Goal: Information Seeking & Learning: Check status

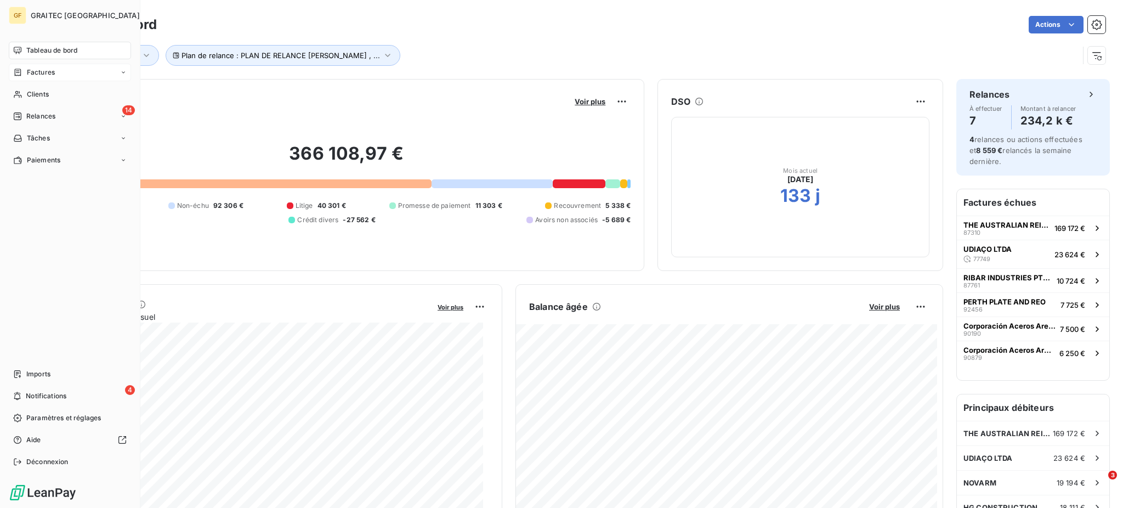
click at [39, 71] on span "Factures" at bounding box center [41, 72] width 28 height 10
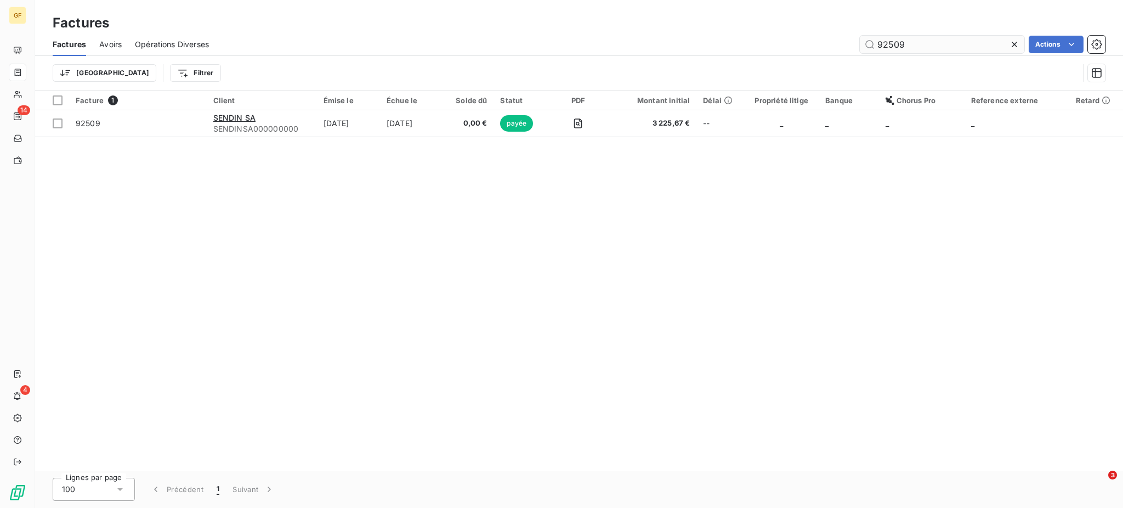
drag, startPoint x: 876, startPoint y: 47, endPoint x: 927, endPoint y: 42, distance: 51.3
click at [927, 41] on input "92509" at bounding box center [942, 45] width 165 height 18
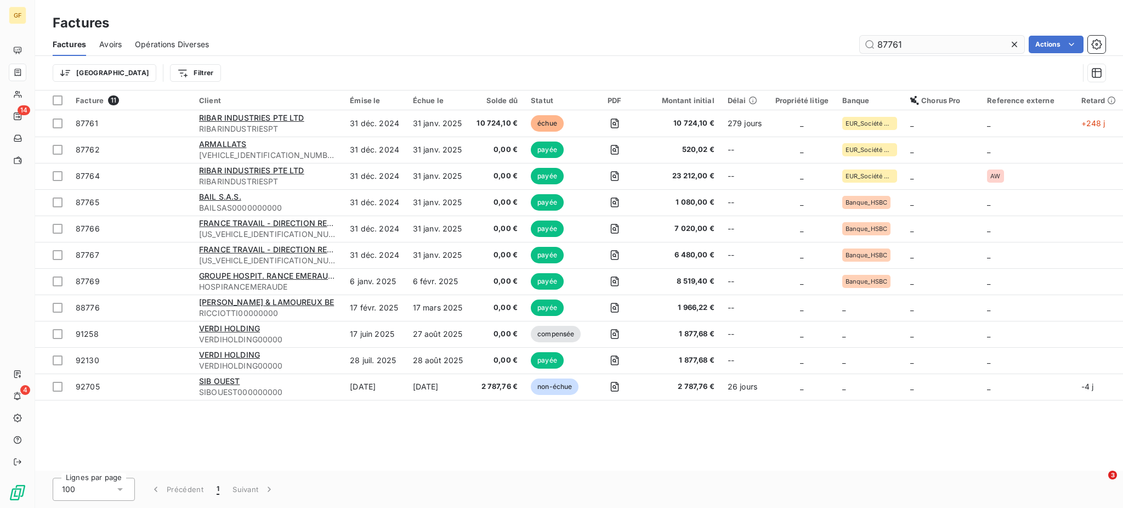
type input "87761"
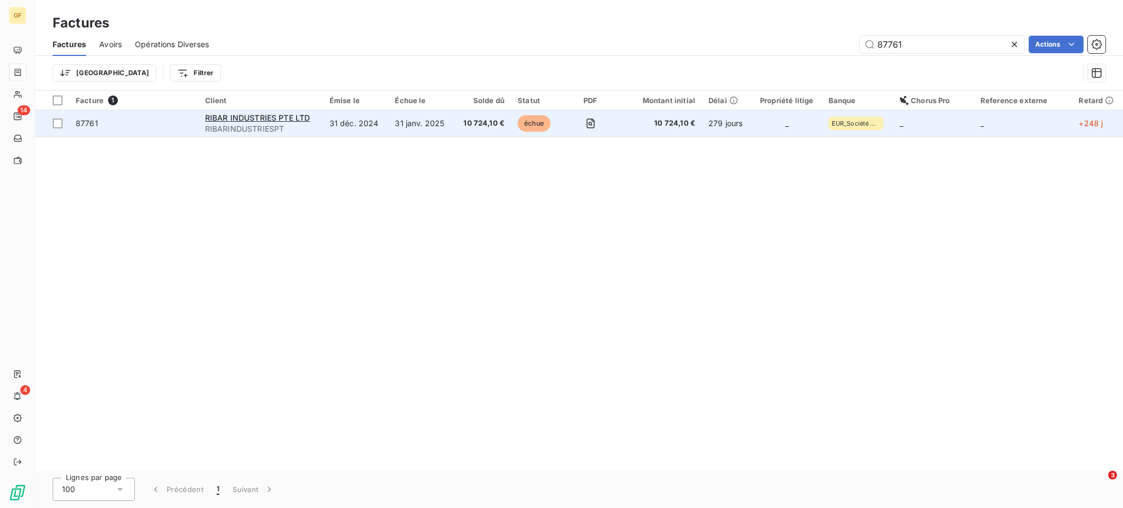
click at [476, 119] on span "10 724,10 €" at bounding box center [483, 123] width 44 height 11
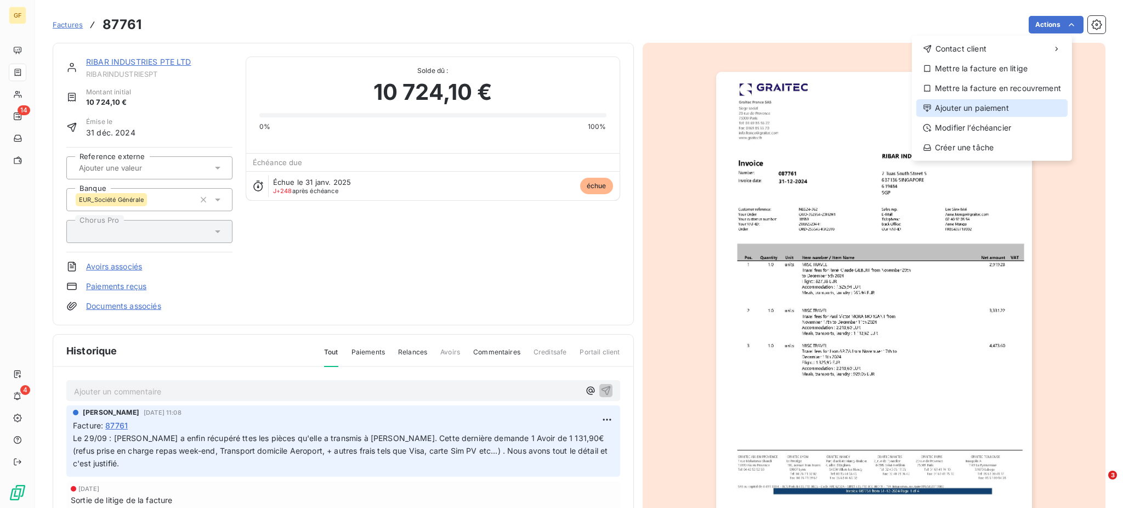
click at [978, 107] on div "Ajouter un paiement" at bounding box center [991, 108] width 151 height 18
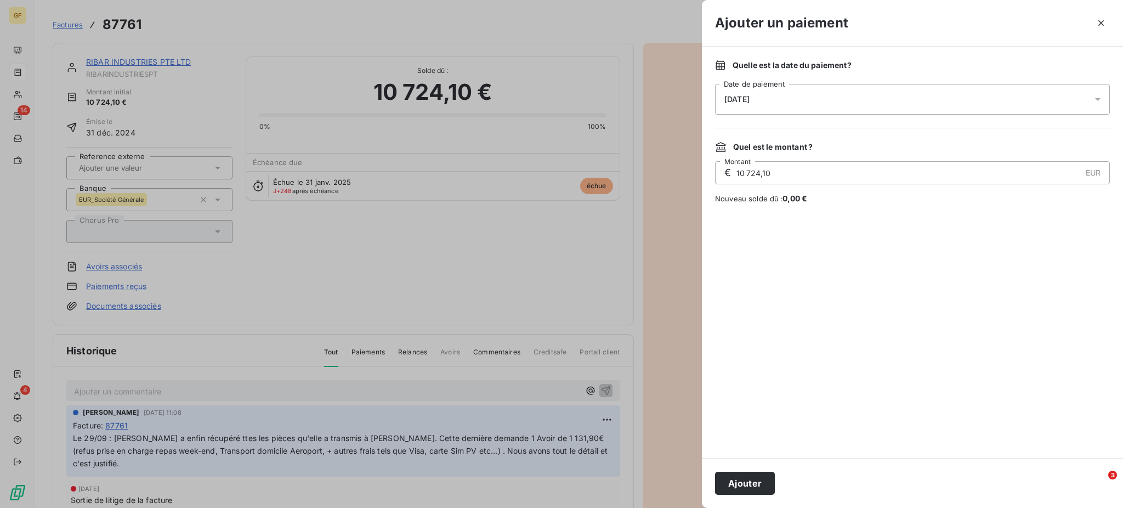
click at [1100, 100] on icon at bounding box center [1098, 99] width 11 height 11
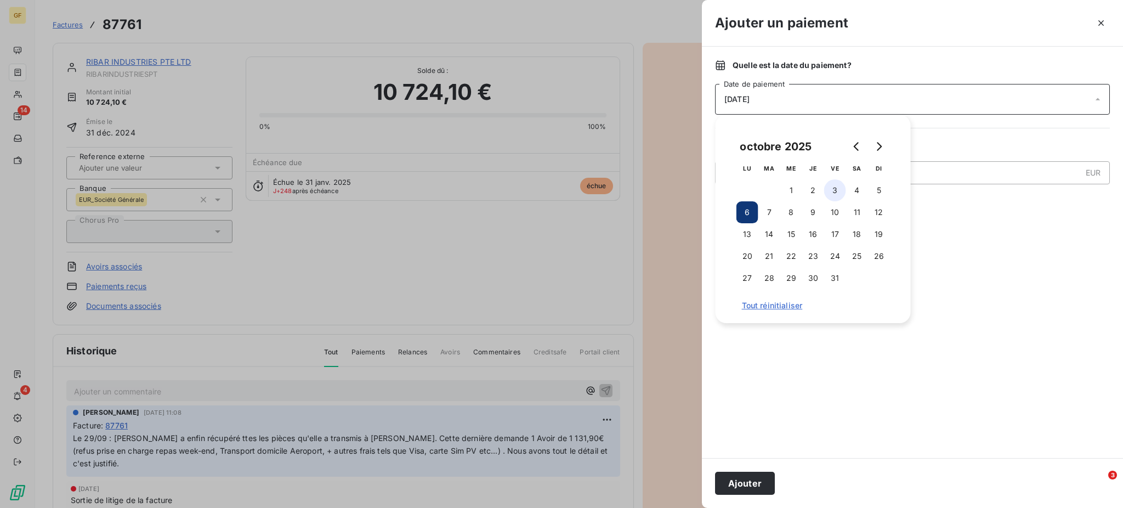
click at [835, 190] on button "3" at bounding box center [835, 190] width 22 height 22
click at [837, 184] on button "3" at bounding box center [835, 190] width 22 height 22
click at [752, 484] on button "Ajouter" at bounding box center [745, 483] width 60 height 23
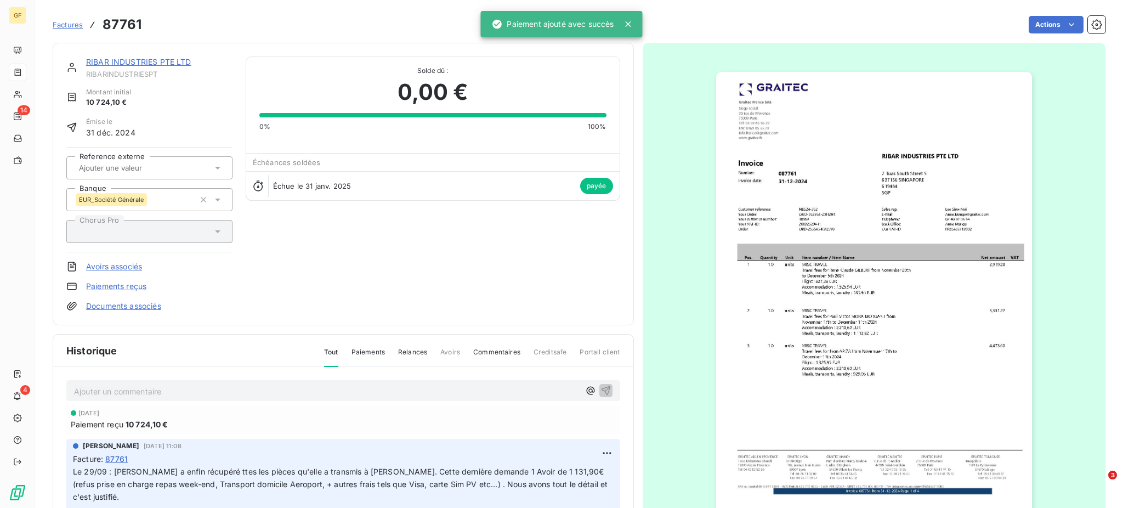
click at [97, 389] on p "Ajouter un commentaire ﻿" at bounding box center [327, 391] width 506 height 14
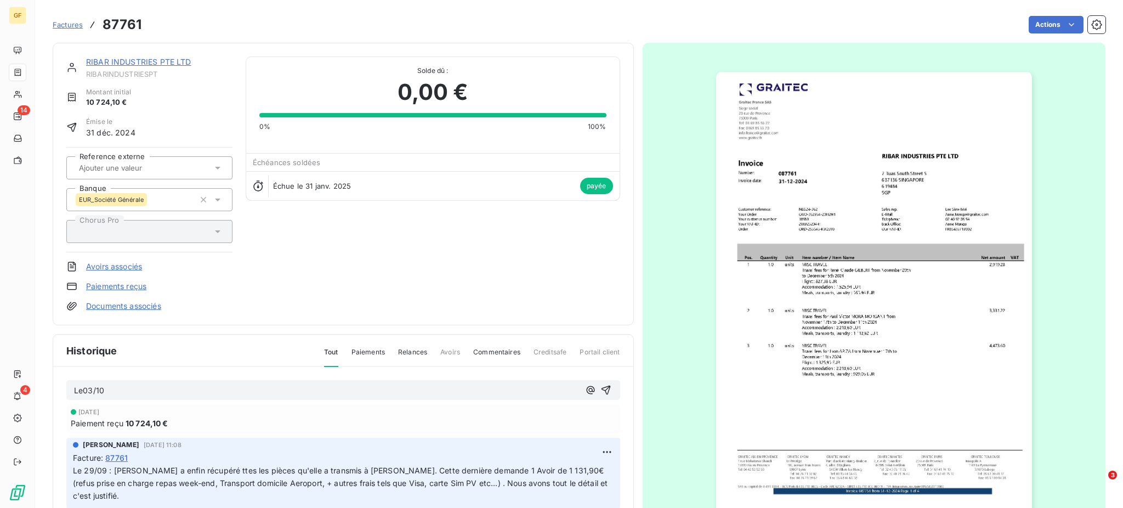
click at [83, 391] on span "Le03/10" at bounding box center [89, 390] width 30 height 9
click at [112, 388] on p "Le 03/10" at bounding box center [327, 390] width 506 height 13
click at [152, 388] on span "Le 03/10 : Vrt de 9 572.20" at bounding box center [123, 390] width 98 height 9
click at [176, 386] on p "Le 03/10 : Vrt de 9 592.20" at bounding box center [327, 390] width 506 height 13
click at [258, 384] on p "Le 03/10 : Vrt de 9 592.20 (FA87761-AV93222)" at bounding box center [327, 390] width 506 height 13
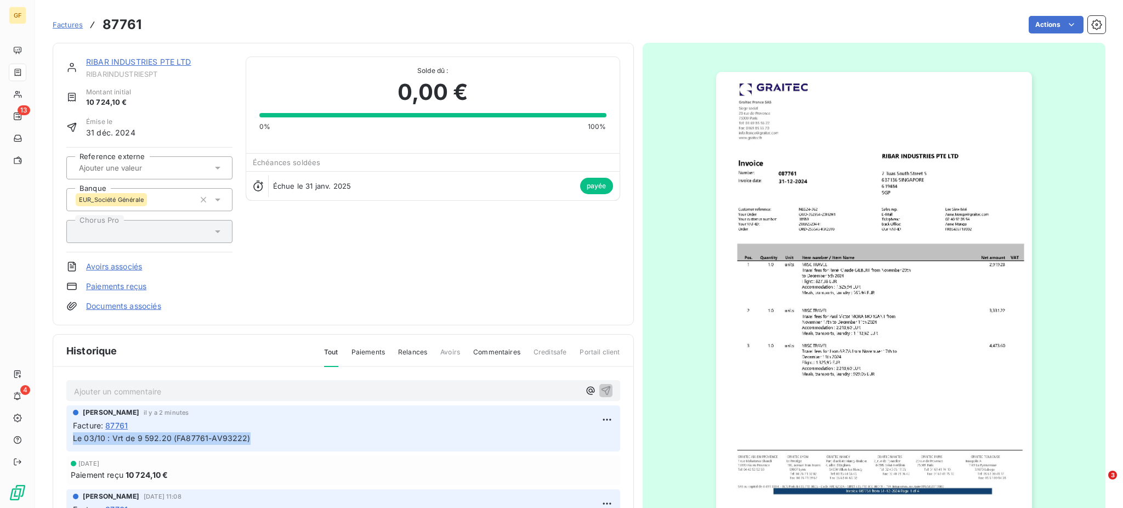
drag, startPoint x: 73, startPoint y: 437, endPoint x: 261, endPoint y: 445, distance: 187.8
click at [261, 445] on div "[PERSON_NAME] il y a 2 minutes Facture : 87761 Le 03/10 : Vrt de 9 592.20 (FA87…" at bounding box center [343, 428] width 554 height 46
copy span "Le 03/10 : Vrt de 9 592.20 (FA87761-AV93222)"
click at [589, 415] on html "GF 13 4 Factures 87761 Actions RIBAR INDUSTRIES PTE LTD RIBARINDUSTRIESPT Monta…" at bounding box center [561, 254] width 1123 height 508
click at [567, 463] on div "Supprimer" at bounding box center [563, 463] width 61 height 18
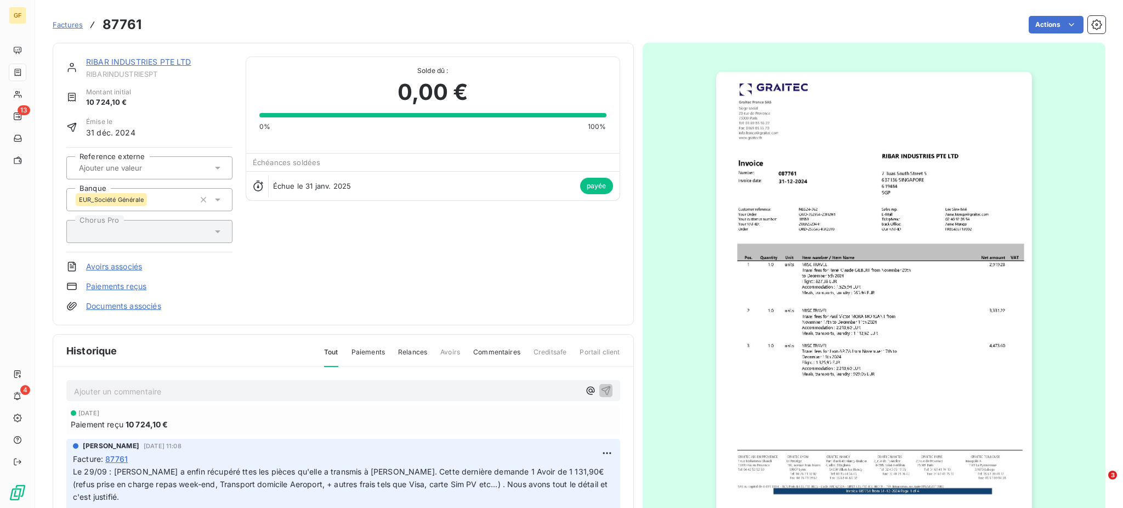
click at [93, 387] on p "Ajouter un commentaire ﻿" at bounding box center [327, 391] width 506 height 14
click at [155, 389] on span "Le 03/10 : Vrt de 9 592.20 (FA87761-AV93222)" at bounding box center [163, 390] width 178 height 9
click at [272, 393] on p "Le 03/10 : Vrt de 9 522.20 (FA87761-AV93222)" at bounding box center [327, 390] width 506 height 13
click at [152, 386] on span "Le 03/10 : Vrt de 9 522.20 (FA87761-AV93222)" at bounding box center [163, 390] width 178 height 9
click at [268, 393] on p "Le 03/10 : Vrt de 9 572.20 (FA87761-AV93222)" at bounding box center [327, 390] width 506 height 13
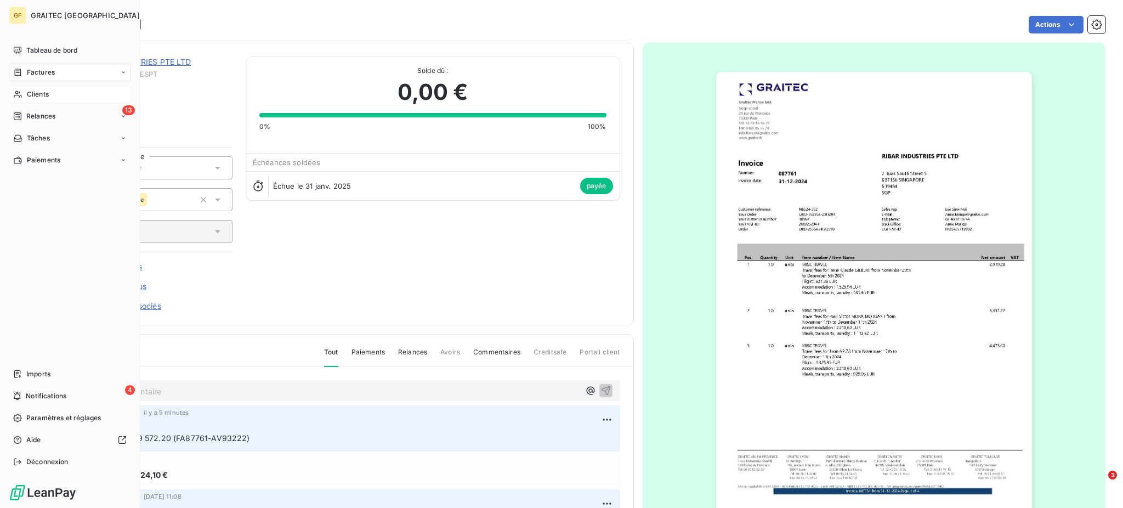
click at [36, 93] on span "Clients" at bounding box center [38, 94] width 22 height 10
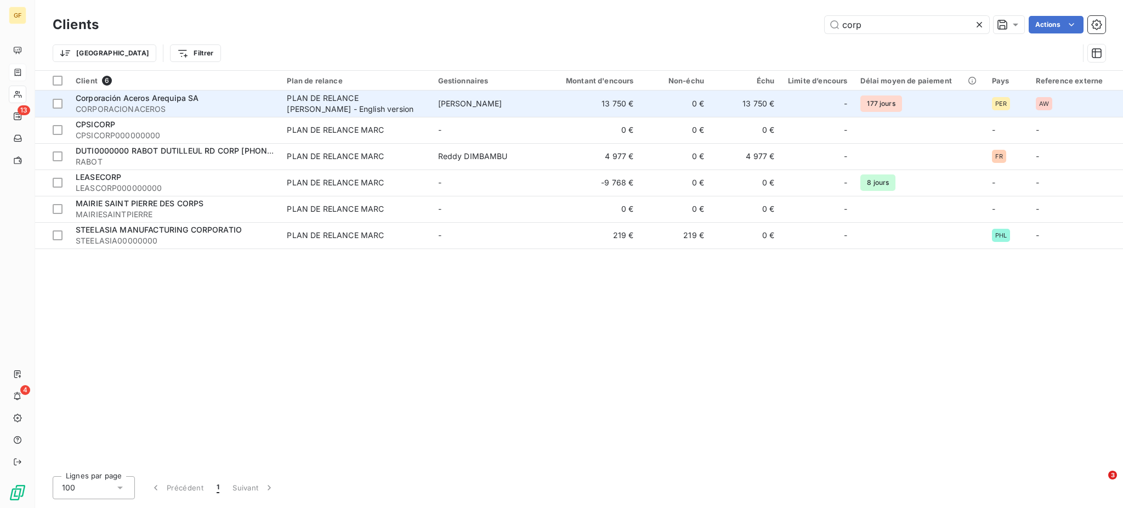
type input "corp"
click at [140, 95] on span "Corporación Aceros Arequipa SA" at bounding box center [137, 97] width 123 height 9
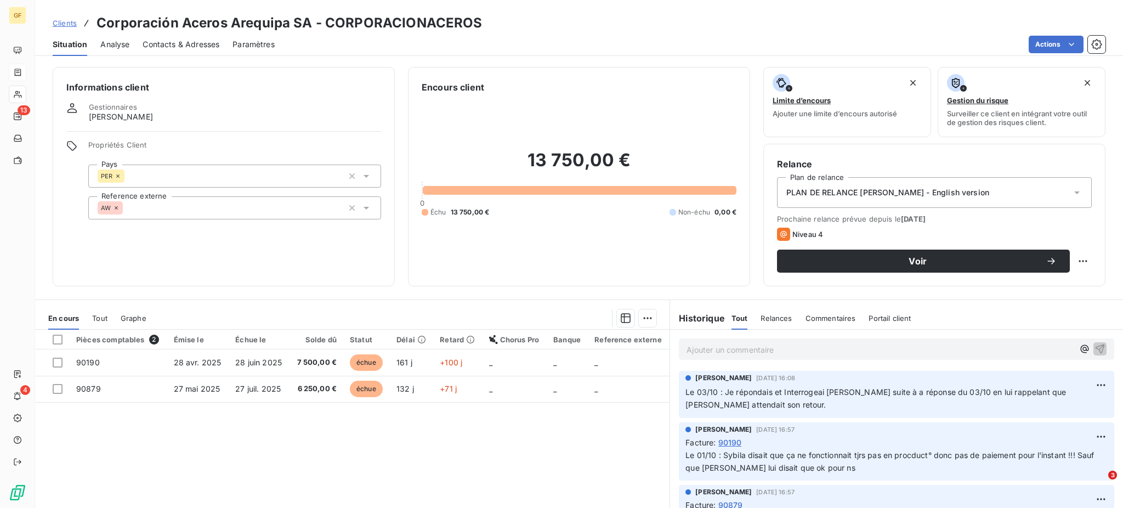
click at [679, 392] on div "[PERSON_NAME] [DATE] 16:08 Le 03/10 : Je répondais et Interrogeai [PERSON_NAME]…" at bounding box center [896, 394] width 435 height 47
click at [679, 391] on div "[PERSON_NAME] [DATE] 16:08 Le 03/10 : Je répondais et Interrogeai [PERSON_NAME]…" at bounding box center [896, 394] width 435 height 47
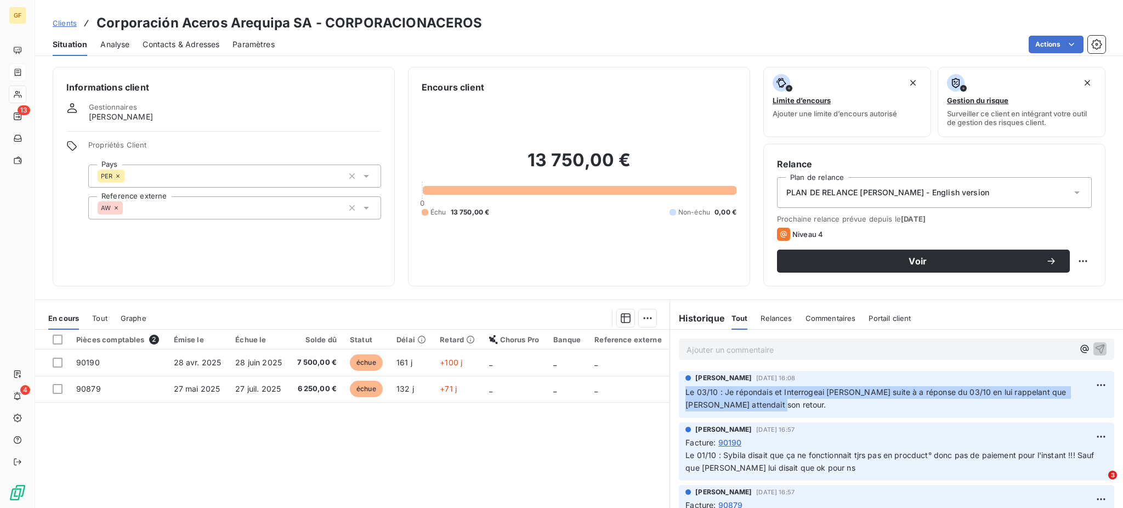
drag, startPoint x: 679, startPoint y: 391, endPoint x: 761, endPoint y: 406, distance: 83.2
click at [761, 406] on p "Le 03/10 : Je répondais et Interrogeai [PERSON_NAME] suite à a réponse du 03/10…" at bounding box center [897, 398] width 422 height 25
copy span "Le 03/10 : Je répondais et Interrogeai [PERSON_NAME] suite à a réponse du 03/10…"
click at [1081, 384] on html "GF 13 4 Clients Corporación Aceros Arequipa SA - CORPORACIONACEROS Situation An…" at bounding box center [561, 254] width 1123 height 508
click at [1057, 427] on div "Supprimer" at bounding box center [1052, 429] width 61 height 18
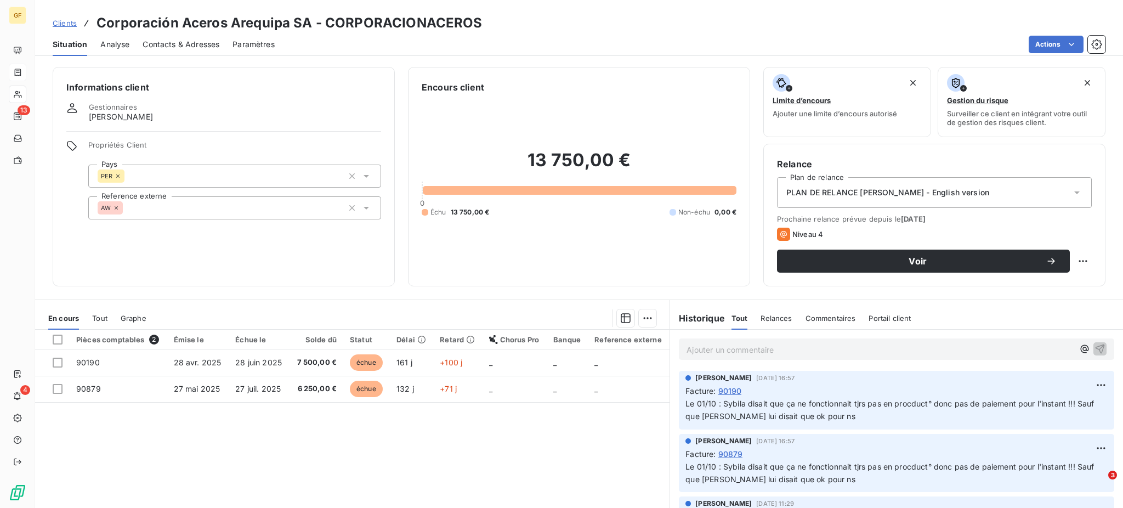
click at [697, 352] on p "Ajouter un commentaire ﻿" at bounding box center [880, 350] width 387 height 14
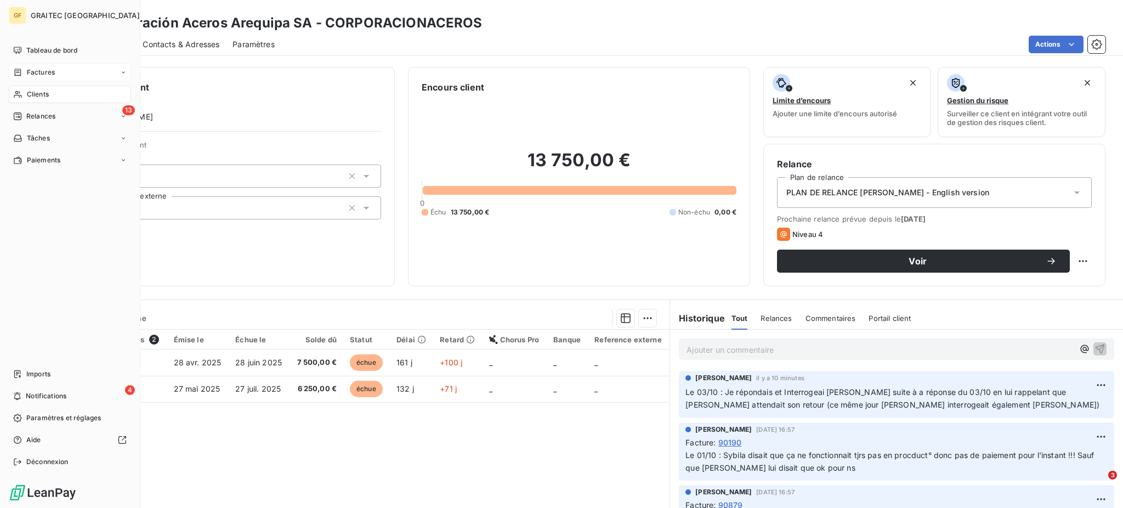
click at [44, 70] on span "Factures" at bounding box center [41, 72] width 28 height 10
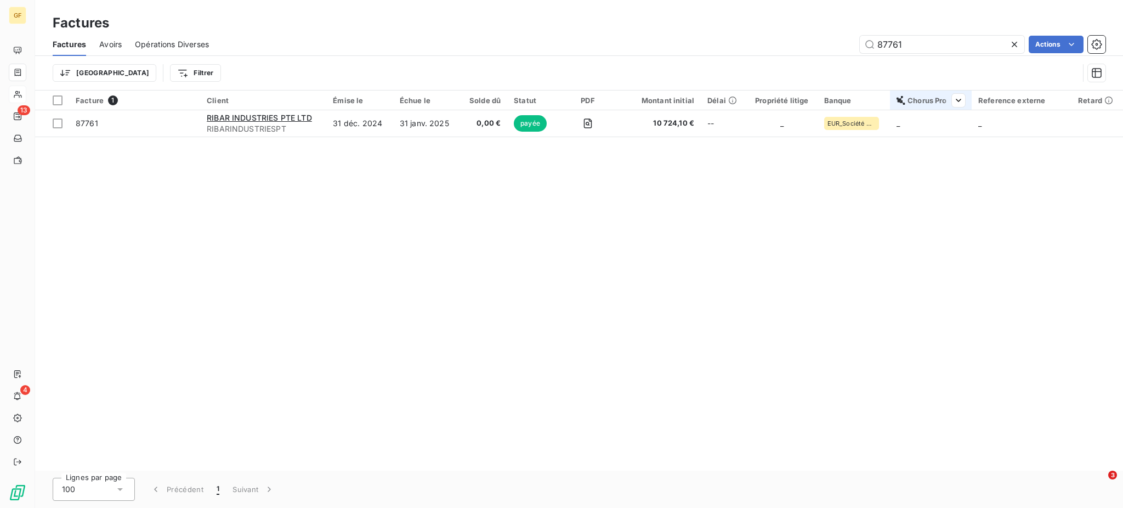
drag, startPoint x: 876, startPoint y: 41, endPoint x: 913, endPoint y: 93, distance: 64.1
click at [950, 68] on div "Factures Avoirs Opérations Diverses 87761 Actions Trier Filtrer" at bounding box center [579, 61] width 1088 height 57
type input "71004"
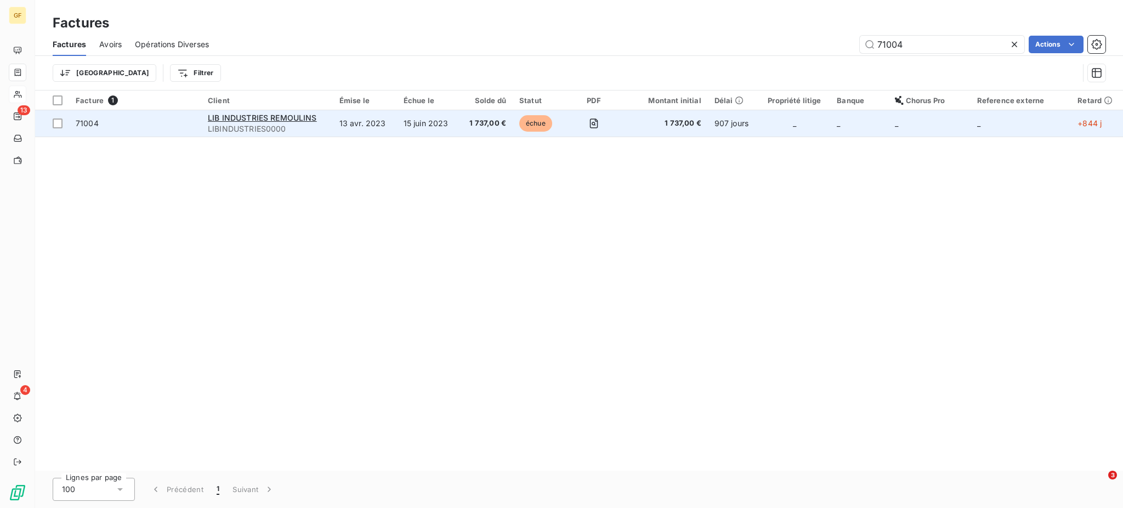
click at [483, 123] on span "1 737,00 €" at bounding box center [486, 123] width 40 height 11
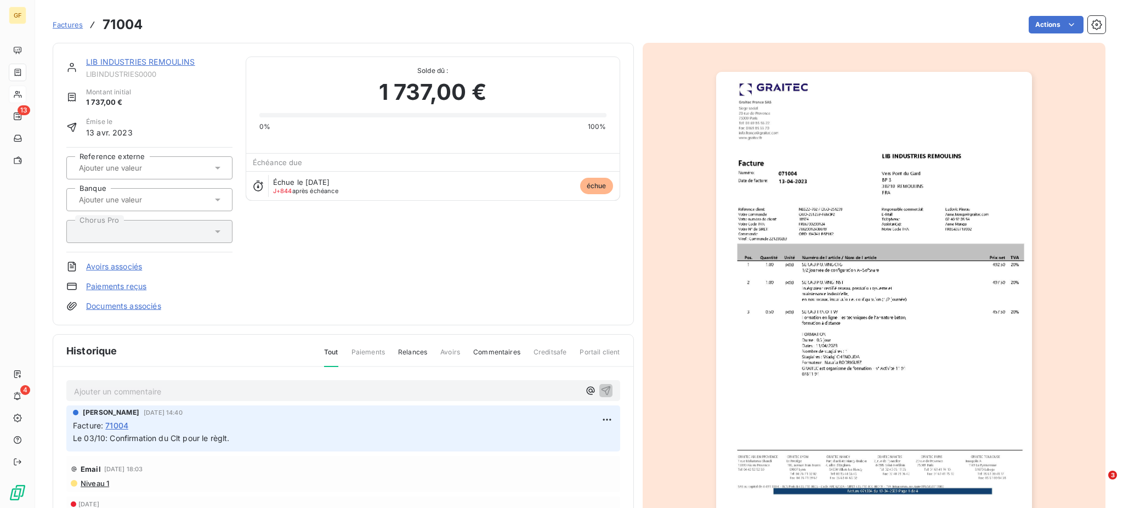
click at [74, 438] on span "Le 03/10: Confirmation du Clt pour le règlt." at bounding box center [151, 437] width 157 height 9
click at [75, 437] on span "Le 03/10: Confirmation du Clt pour le règlt." at bounding box center [151, 437] width 157 height 9
click at [71, 436] on div "[PERSON_NAME] [DATE] 14:40 Facture : 71004 Le 03/10: Confirmation du Clt pour l…" at bounding box center [343, 428] width 554 height 46
click at [76, 435] on span "Le 03/10: Confirmation du Clt pour le règlt." at bounding box center [151, 437] width 157 height 9
click at [230, 435] on span "Le 03/10: Confirmation du Clt pour le règlt." at bounding box center [151, 437] width 157 height 9
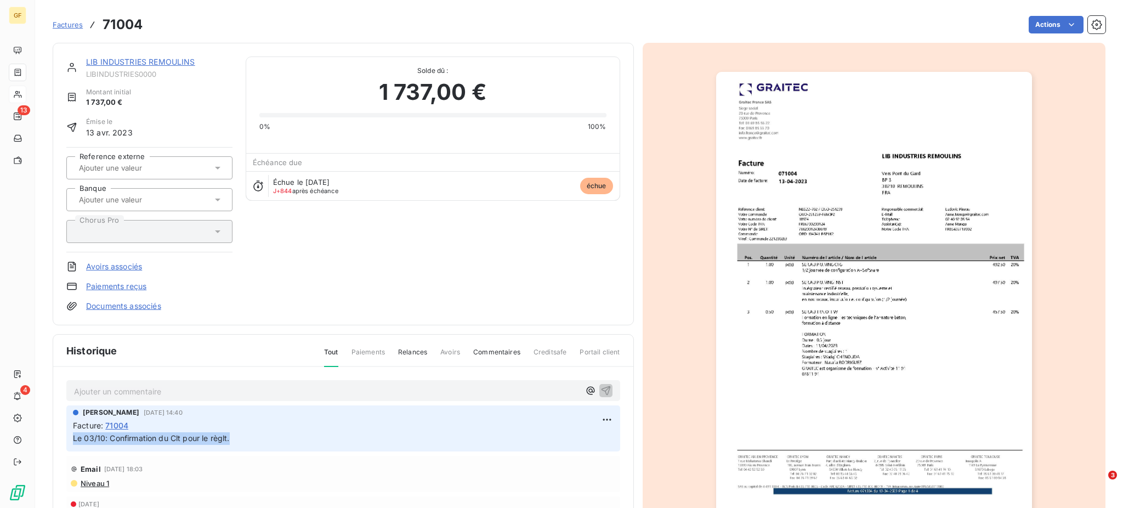
drag, startPoint x: 73, startPoint y: 437, endPoint x: 244, endPoint y: 442, distance: 171.2
click at [244, 442] on p "Le 03/10: Confirmation du Clt pour le règlt." at bounding box center [343, 438] width 541 height 13
copy span "Le 03/10: Confirmation du Clt pour le règlt."
click at [590, 417] on html "GF 13 4 Factures 71004 Actions LIB INDUSTRIES REMOULINS LIBINDUSTRIES0000 Monta…" at bounding box center [561, 254] width 1123 height 508
click at [572, 462] on div "Supprimer" at bounding box center [563, 463] width 61 height 18
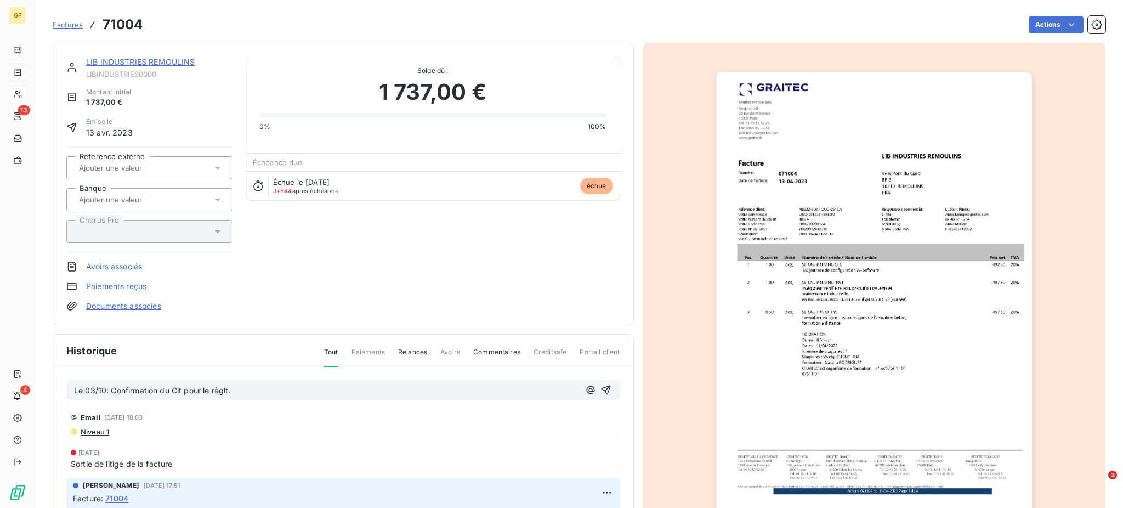
click at [248, 391] on p "Le 03/10: Confirmation du Clt pour le règlt." at bounding box center [327, 390] width 506 height 13
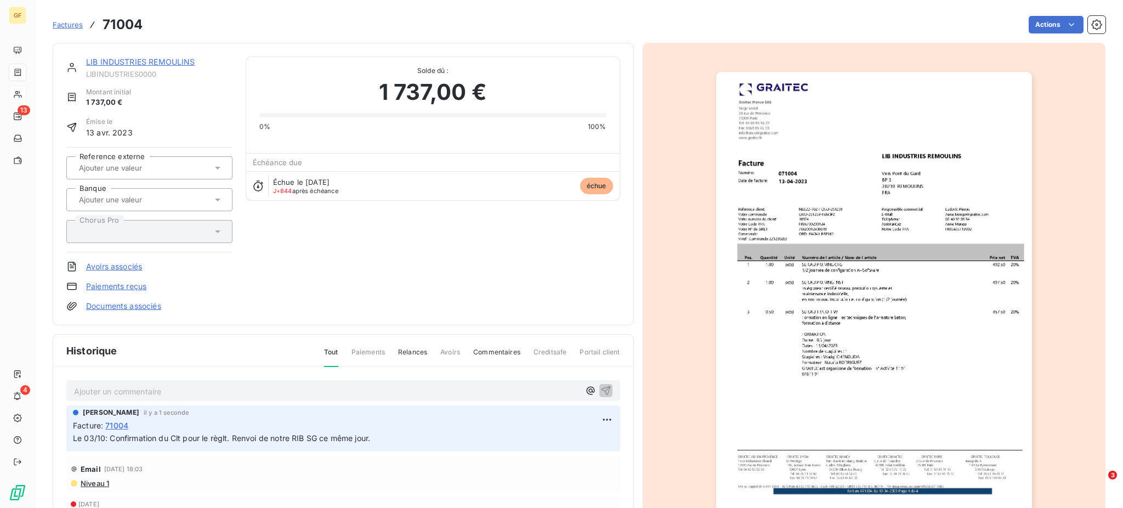
click at [71, 437] on div "[PERSON_NAME] il y a 1 seconde Facture : 71004 Le 03/10: Confirmation du Clt po…" at bounding box center [343, 428] width 554 height 46
drag, startPoint x: 73, startPoint y: 433, endPoint x: 388, endPoint y: 438, distance: 314.3
click at [388, 438] on p "Le 03/10: Confirmation du Clt pour le règlt. Renvoi de notre RIB SG ce même jou…" at bounding box center [343, 438] width 541 height 13
copy span "Le 03/10: Confirmation du Clt pour le règlt. Renvoi de notre RIB SG ce même jou…"
click at [69, 24] on span "Factures" at bounding box center [68, 24] width 30 height 9
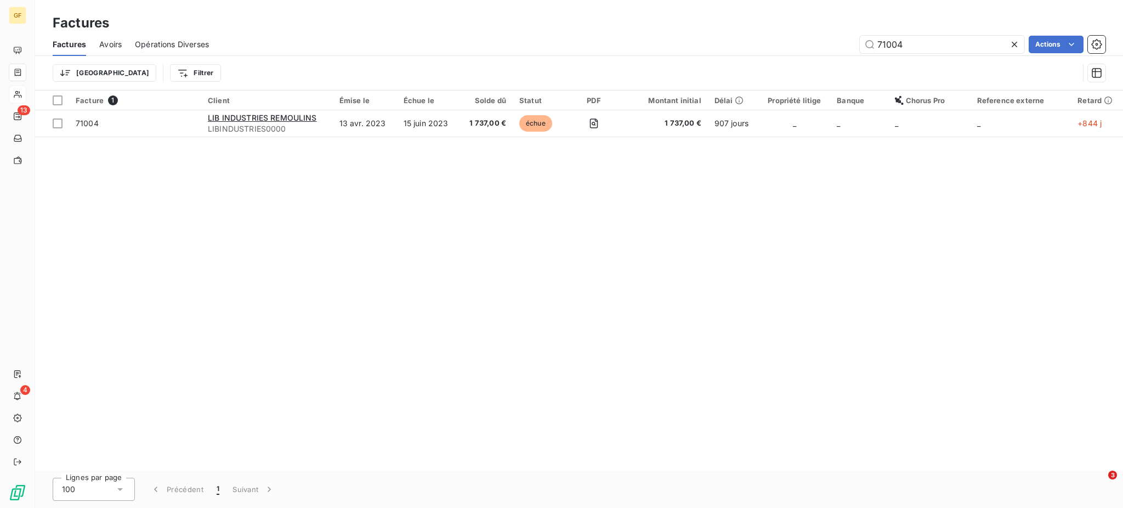
drag, startPoint x: 875, startPoint y: 39, endPoint x: 932, endPoint y: 83, distance: 72.0
click at [932, 83] on div "Factures Avoirs Opérations Diverses 71004 Actions Trier Filtrer" at bounding box center [579, 61] width 1088 height 57
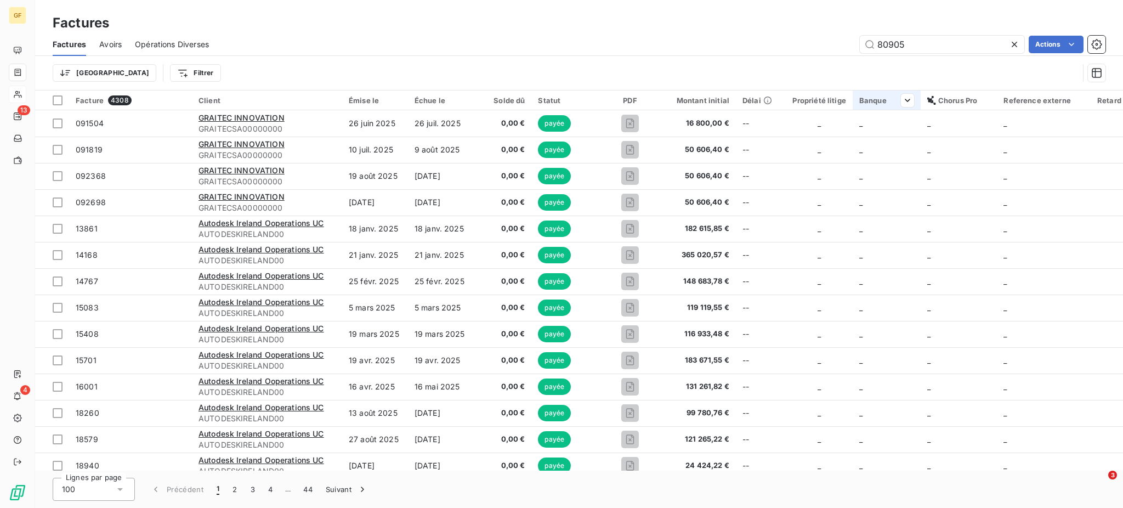
type input "80905"
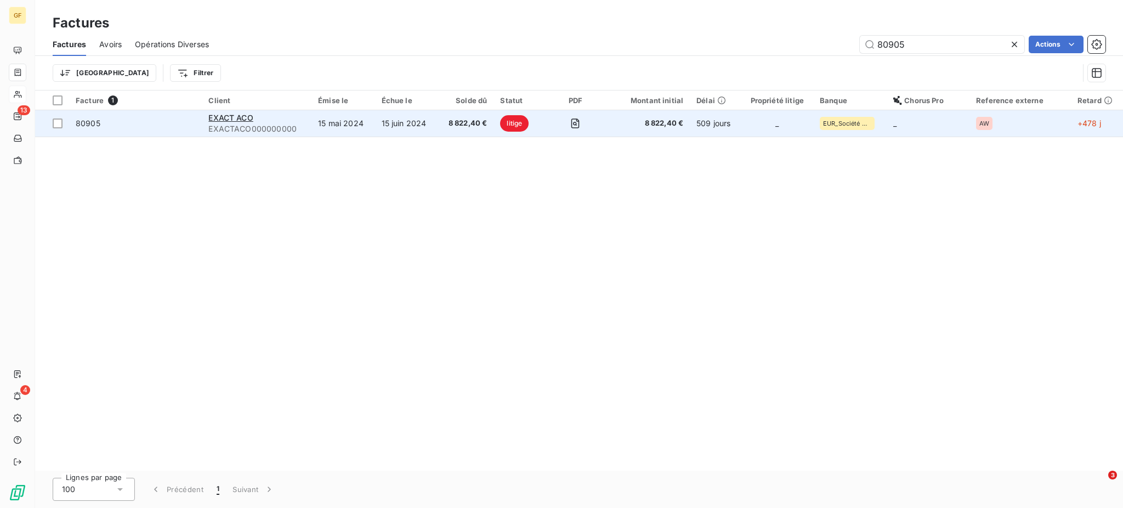
click at [459, 119] on span "8 822,40 €" at bounding box center [465, 123] width 43 height 11
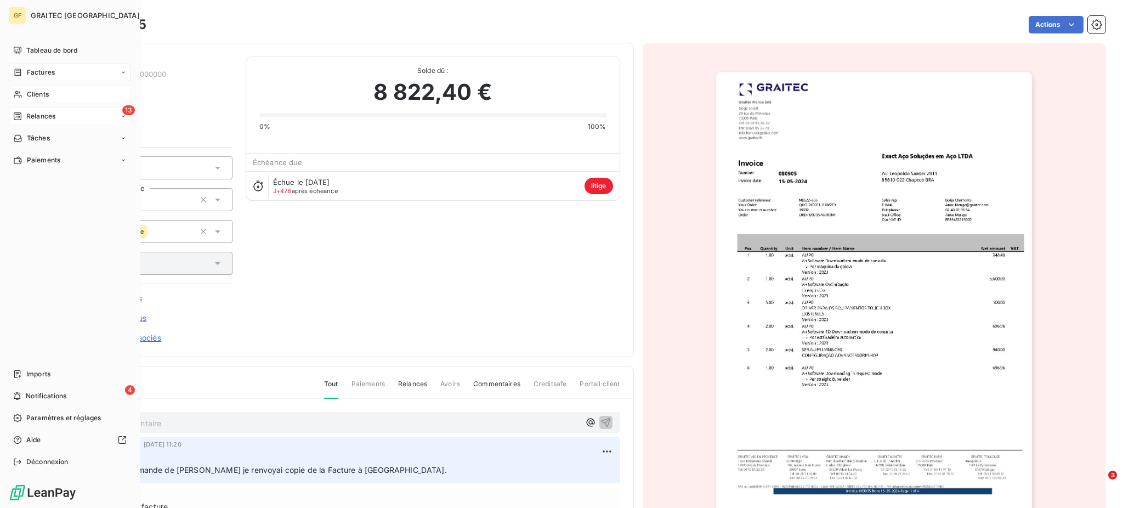
click at [41, 110] on div "13 Relances" at bounding box center [70, 116] width 122 height 18
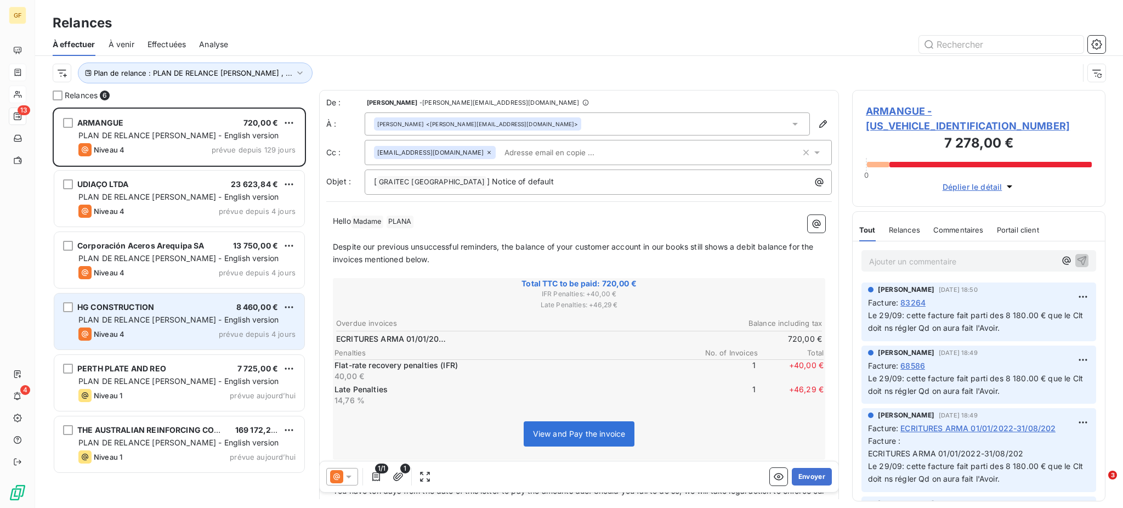
scroll to position [389, 242]
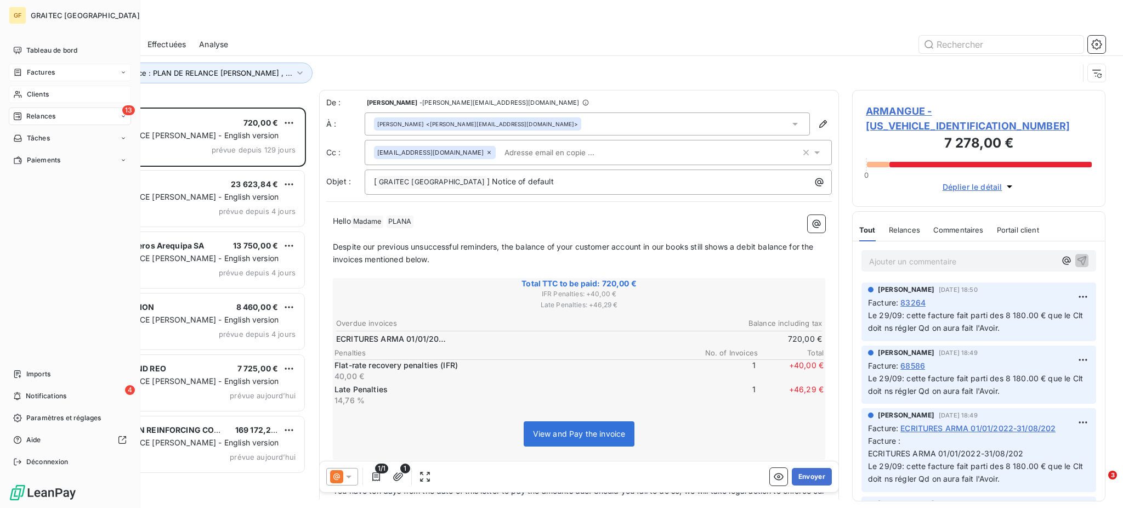
click at [38, 96] on span "Clients" at bounding box center [38, 94] width 22 height 10
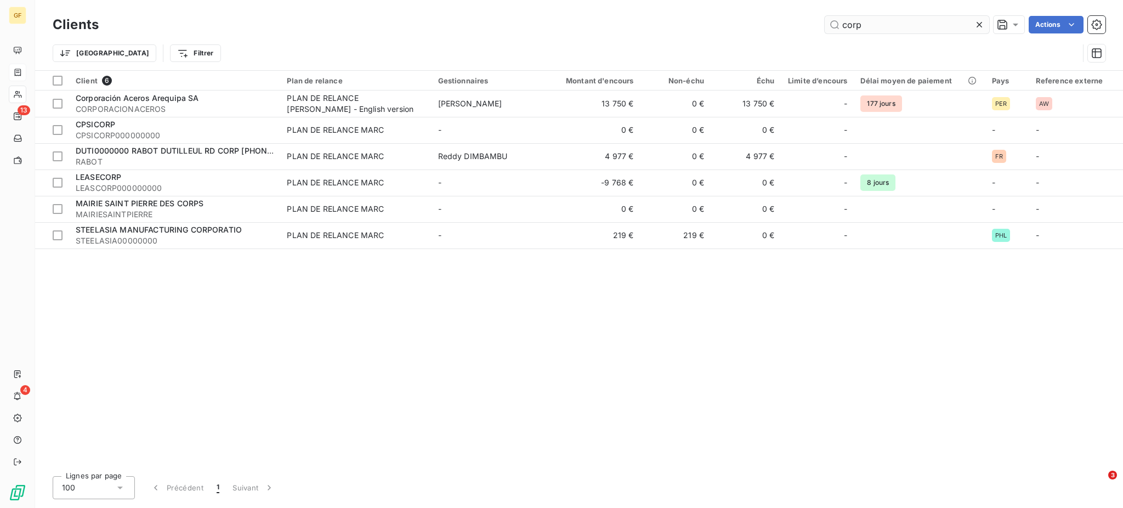
drag, startPoint x: 878, startPoint y: 24, endPoint x: 834, endPoint y: 23, distance: 43.3
click at [834, 23] on input "corp" at bounding box center [907, 25] width 165 height 18
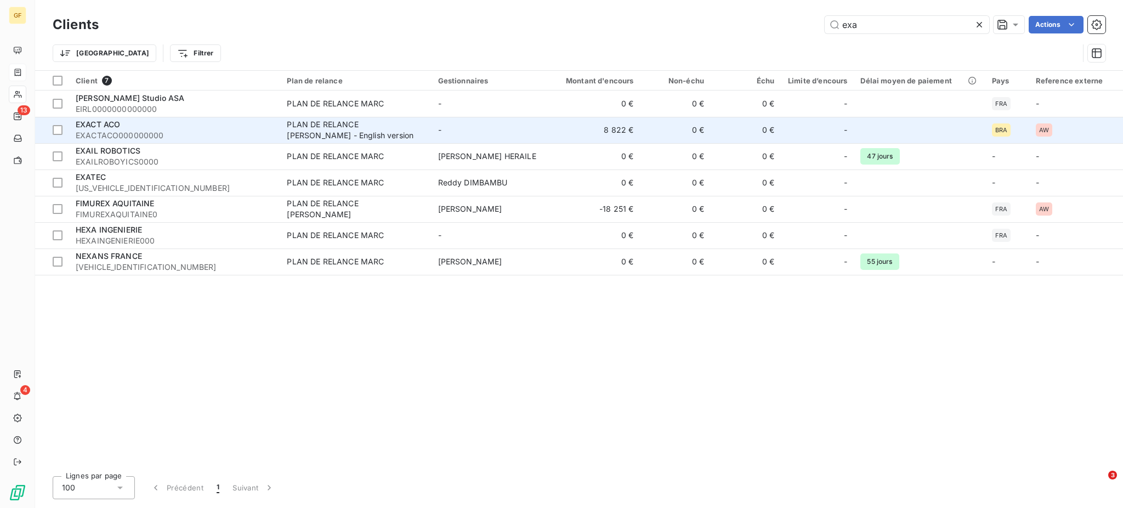
type input "exa"
click at [107, 134] on span "EXACTACO000000000" at bounding box center [175, 135] width 198 height 11
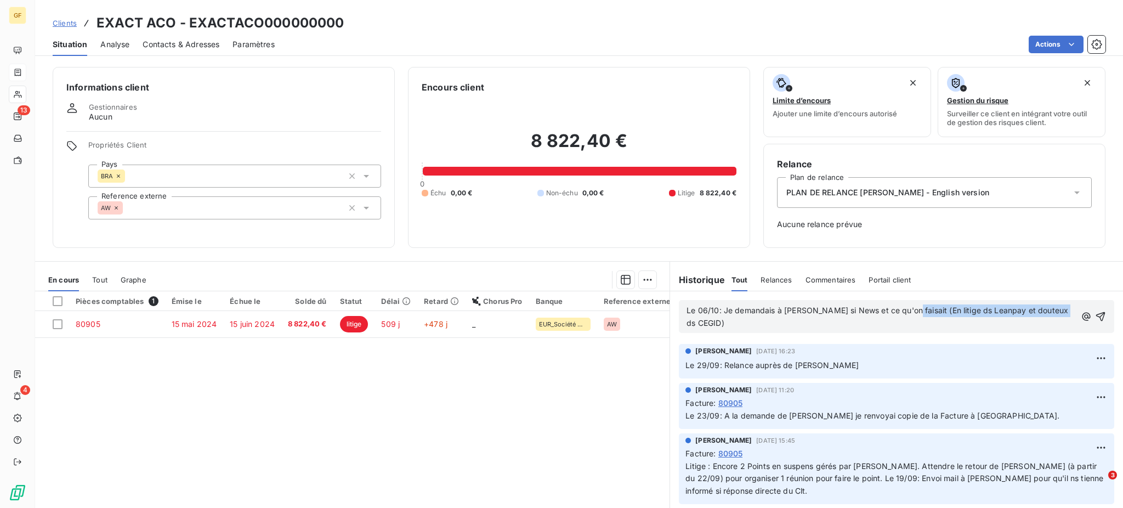
drag, startPoint x: 893, startPoint y: 313, endPoint x: 1015, endPoint y: 327, distance: 122.0
click at [1015, 327] on p "Le 06/10: Je demandais à [PERSON_NAME] si News et ce qu'on faisait (En litige d…" at bounding box center [881, 316] width 389 height 25
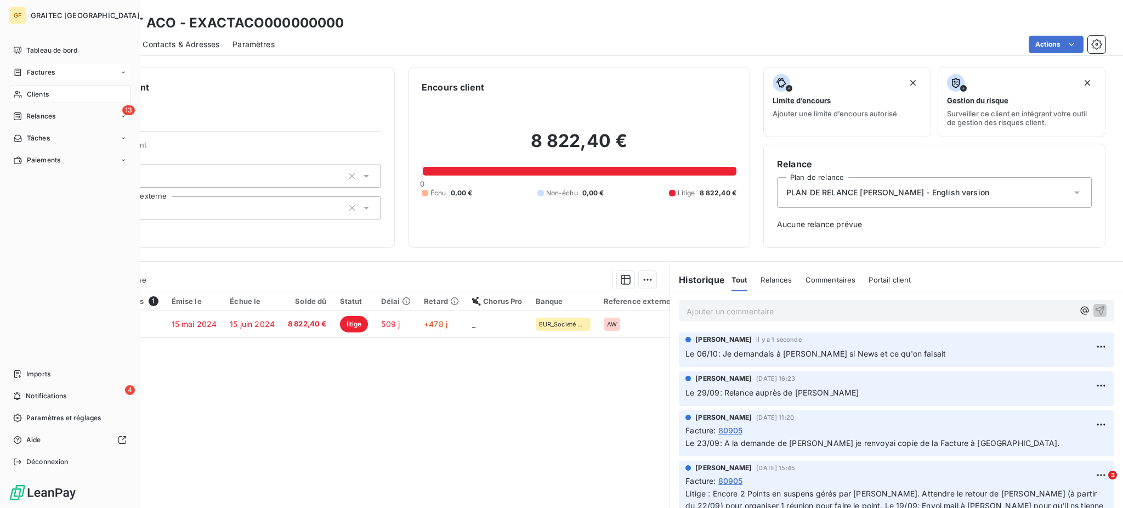
click at [37, 92] on span "Clients" at bounding box center [38, 94] width 22 height 10
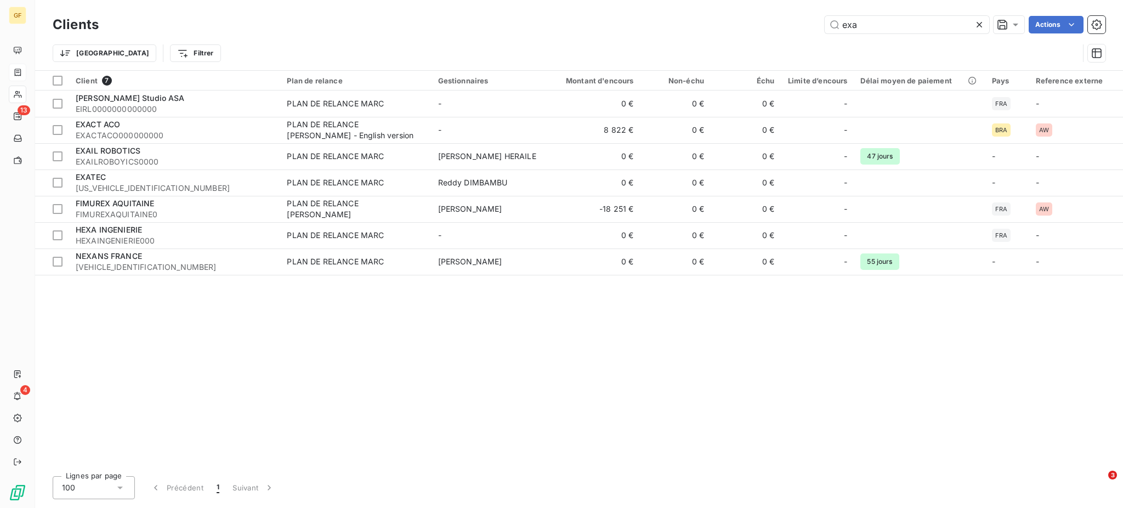
drag, startPoint x: 852, startPoint y: 24, endPoint x: 785, endPoint y: 29, distance: 67.1
click at [787, 25] on div "exa Actions" at bounding box center [609, 25] width 994 height 18
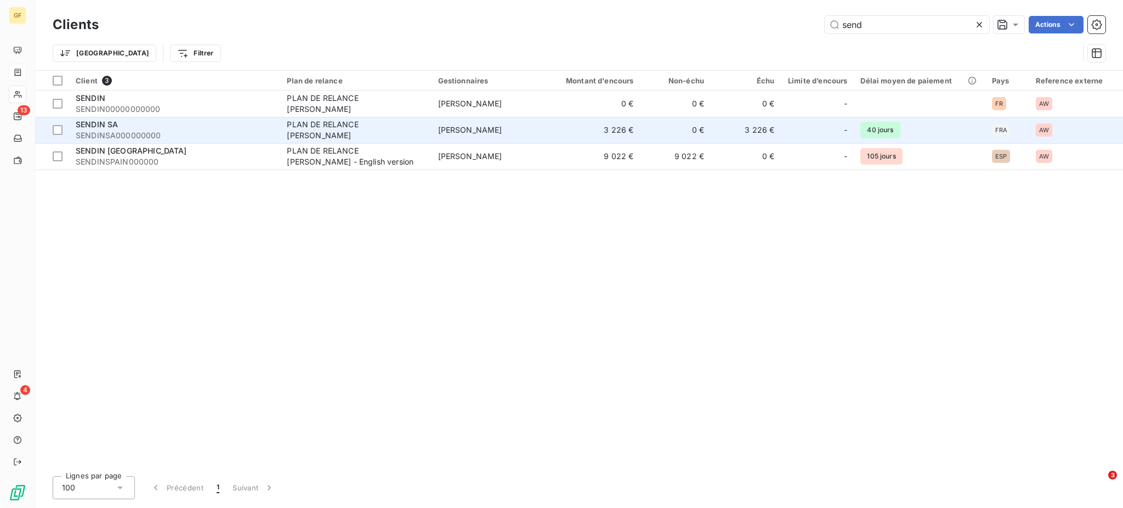
type input "send"
click at [183, 140] on span "SENDINSA000000000" at bounding box center [175, 135] width 198 height 11
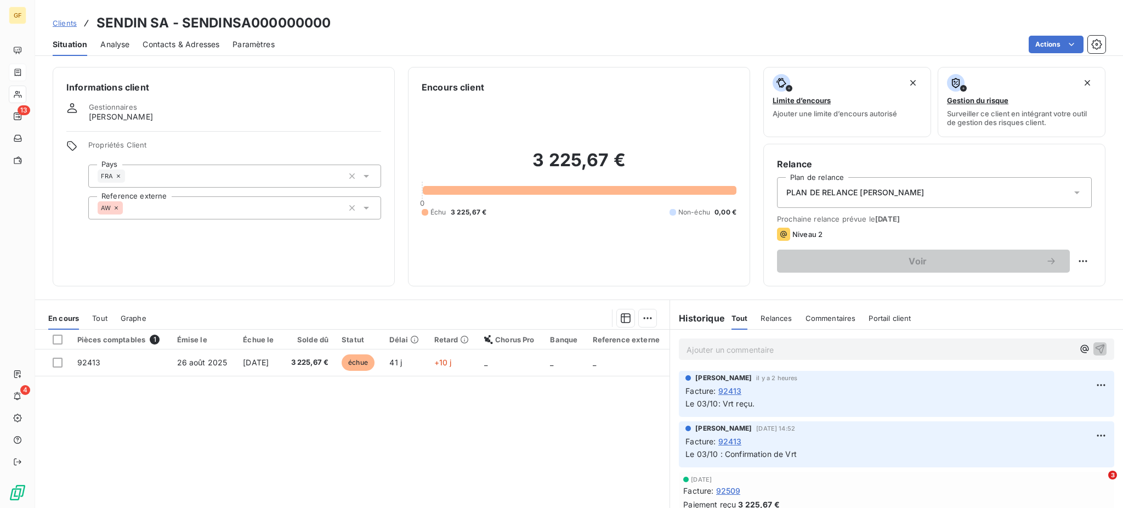
click at [70, 19] on span "Clients" at bounding box center [65, 23] width 24 height 9
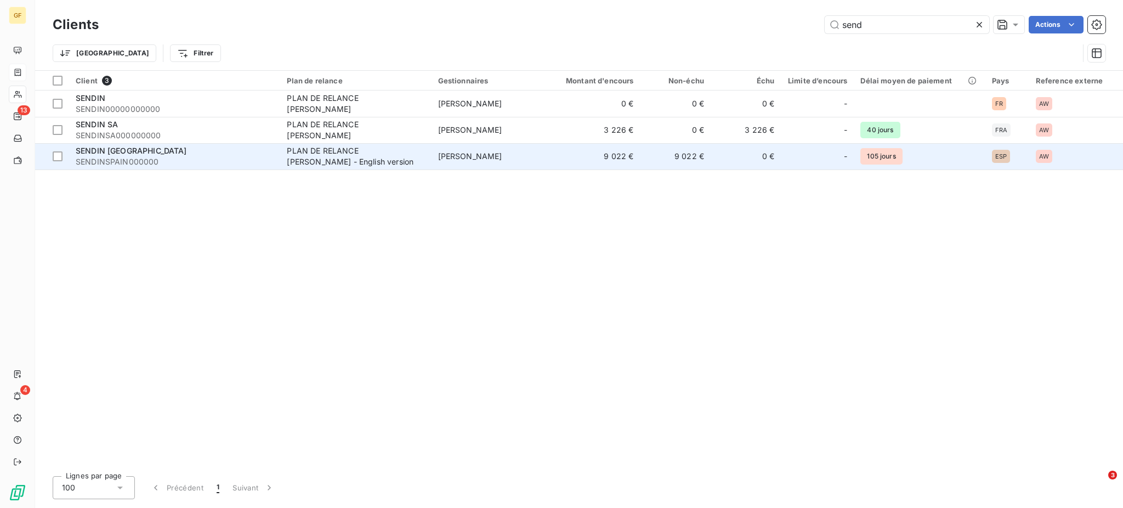
click at [160, 155] on div "SENDIN [GEOGRAPHIC_DATA]" at bounding box center [175, 150] width 198 height 11
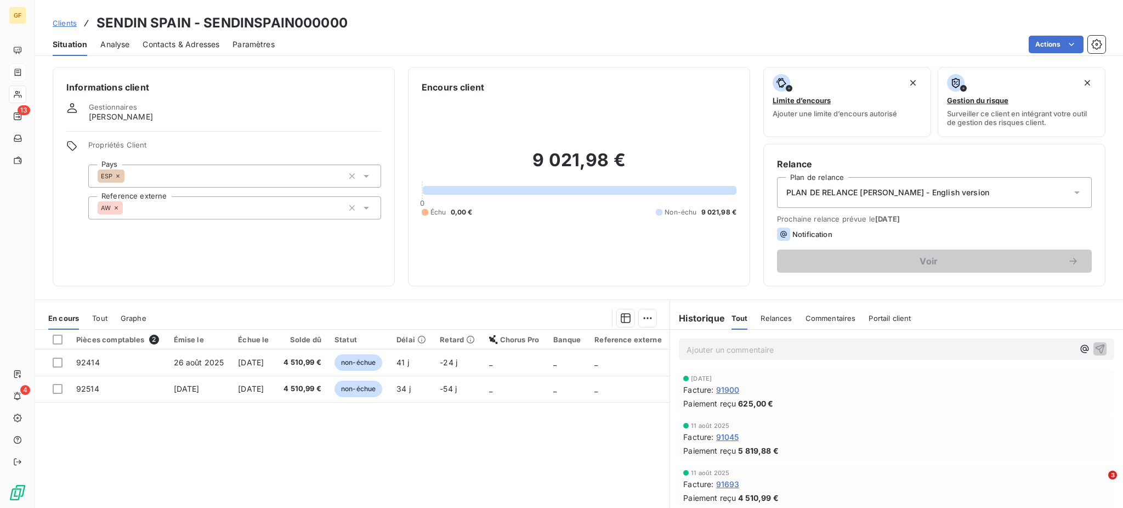
click at [692, 347] on p "Ajouter un commentaire ﻿" at bounding box center [880, 350] width 387 height 14
drag, startPoint x: 759, startPoint y: 349, endPoint x: 771, endPoint y: 349, distance: 11.5
click at [771, 349] on span "Le 06/10: [PERSON_NAME] me trnasferait son avis d'ordre de Vrt de 7 630.00 pour…" at bounding box center [863, 348] width 353 height 9
drag, startPoint x: 810, startPoint y: 349, endPoint x: 835, endPoint y: 347, distance: 25.4
click at [835, 347] on span "Le 06/10: [PERSON_NAME] me transferait son avis d'ordre de Vrt de 7 630.00 pour…" at bounding box center [863, 348] width 353 height 9
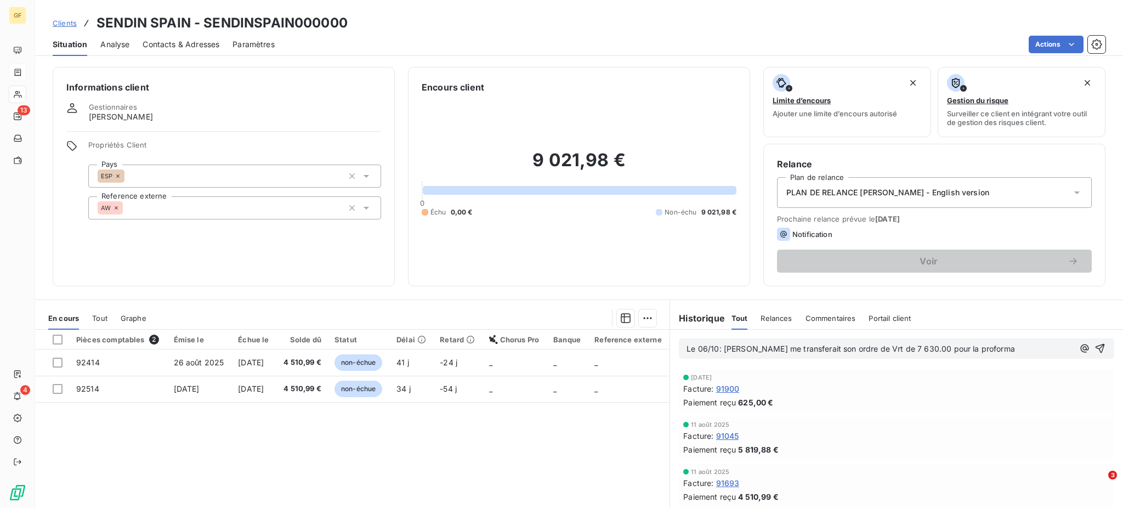
click at [972, 354] on p "Le 06/10: [PERSON_NAME] me transferait son ordre de Vrt de 7 630.00 pour la pro…" at bounding box center [880, 349] width 387 height 13
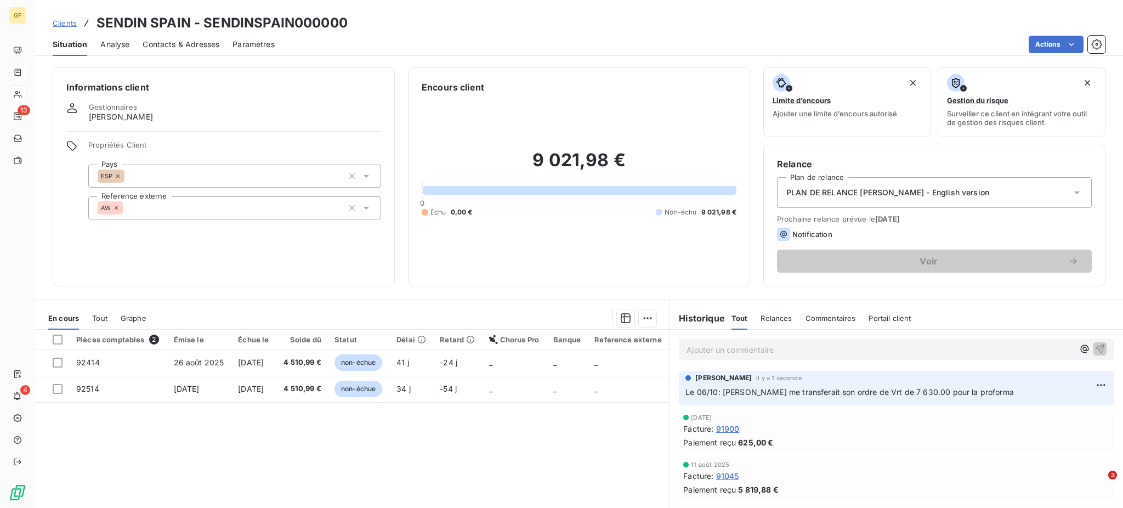
click at [679, 390] on div "[PERSON_NAME] il y a 1 seconde Le 06/10: [PERSON_NAME] me transferait son ordre…" at bounding box center [896, 388] width 435 height 35
drag, startPoint x: 680, startPoint y: 389, endPoint x: 967, endPoint y: 394, distance: 287.4
click at [967, 394] on p "Le 06/10: [PERSON_NAME] me transferait son ordre de Vrt de 7 630.00 pour la pro…" at bounding box center [897, 392] width 422 height 13
copy span "Le 06/10: [PERSON_NAME] me transferait son ordre de Vrt de 7 630.00 pour la pro…"
